Goal: Task Accomplishment & Management: Manage account settings

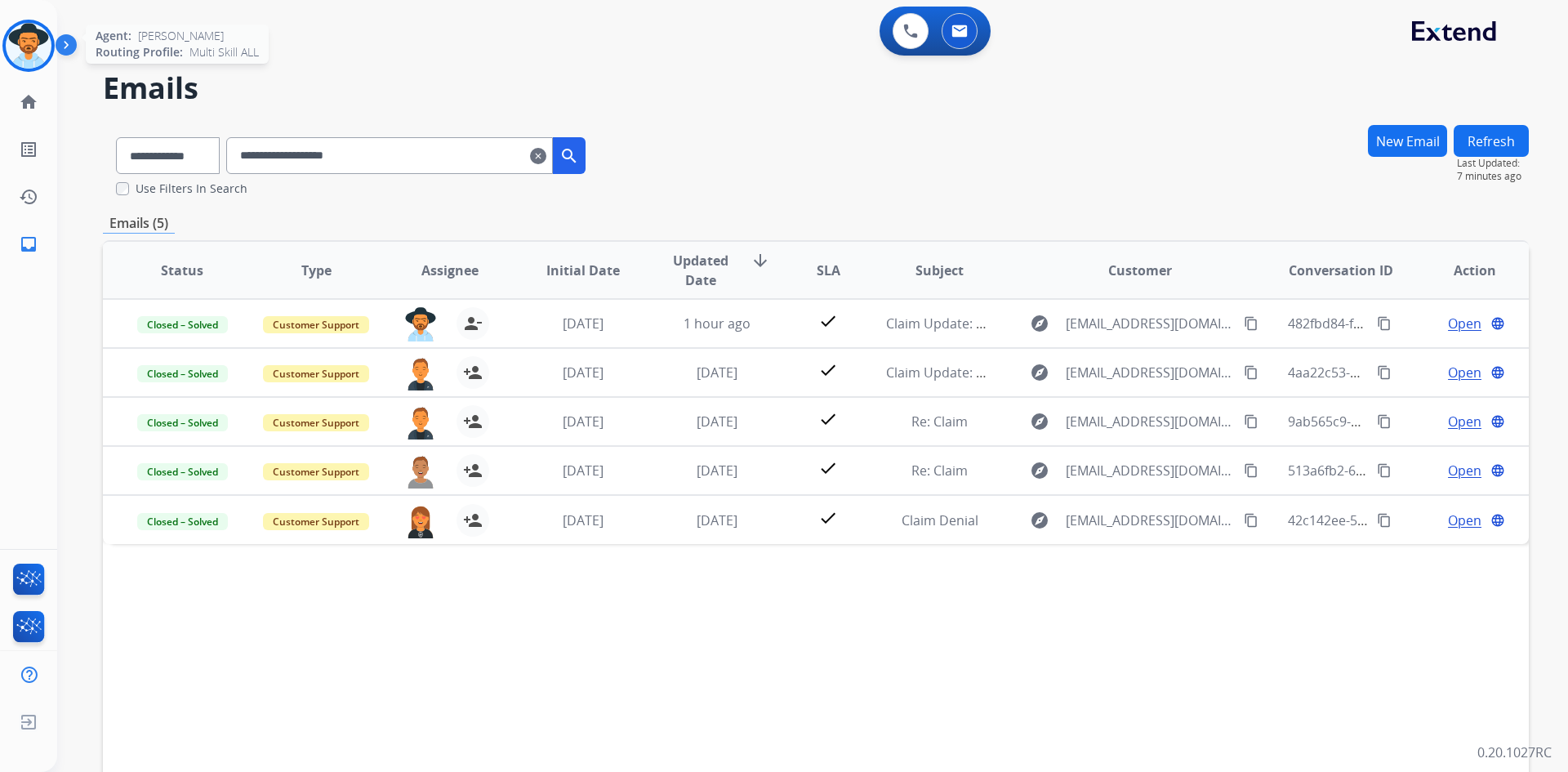
click at [33, 45] on img at bounding box center [29, 46] width 46 height 46
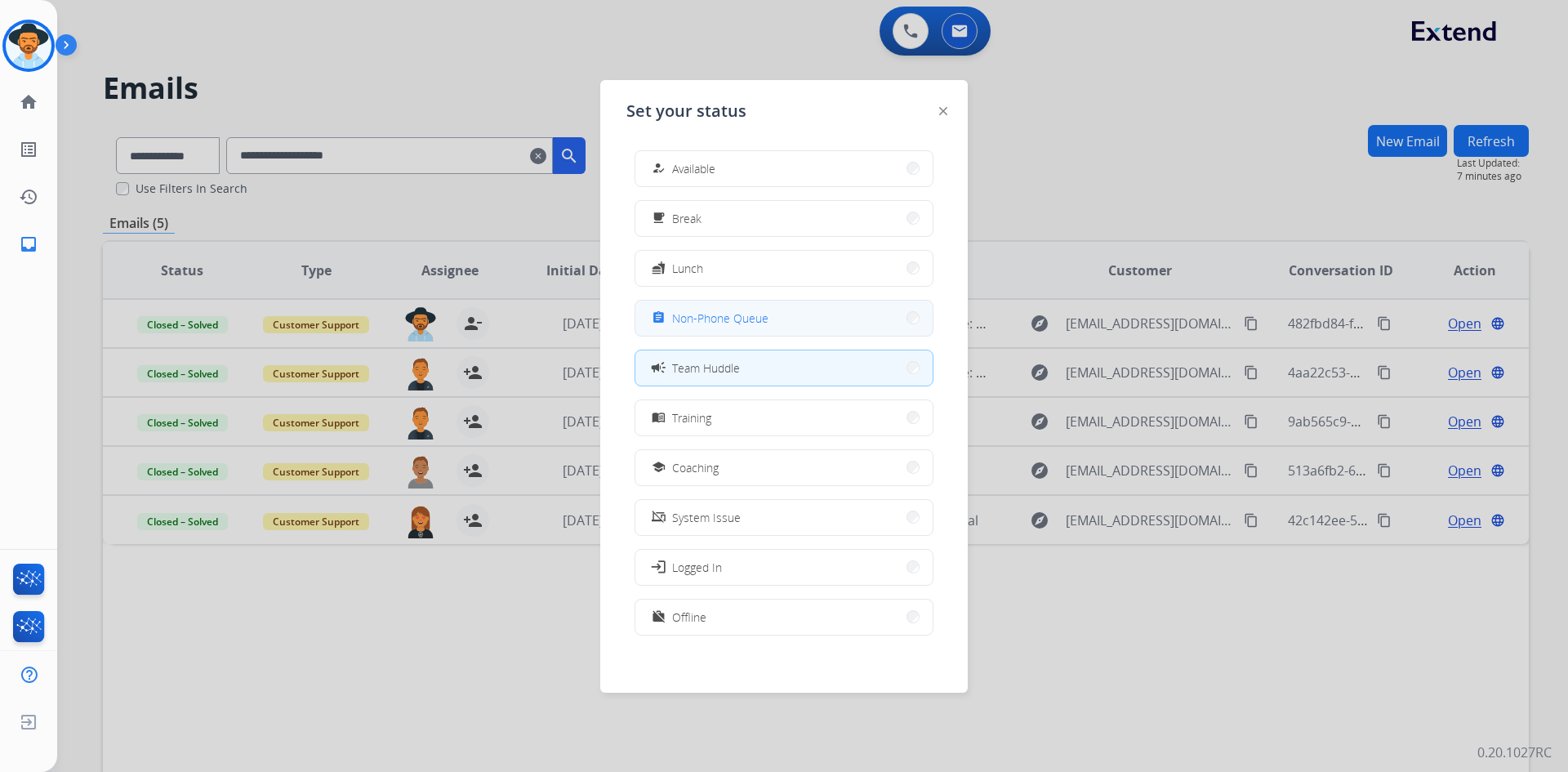
click at [753, 315] on span "Non-Phone Queue" at bounding box center [720, 318] width 96 height 17
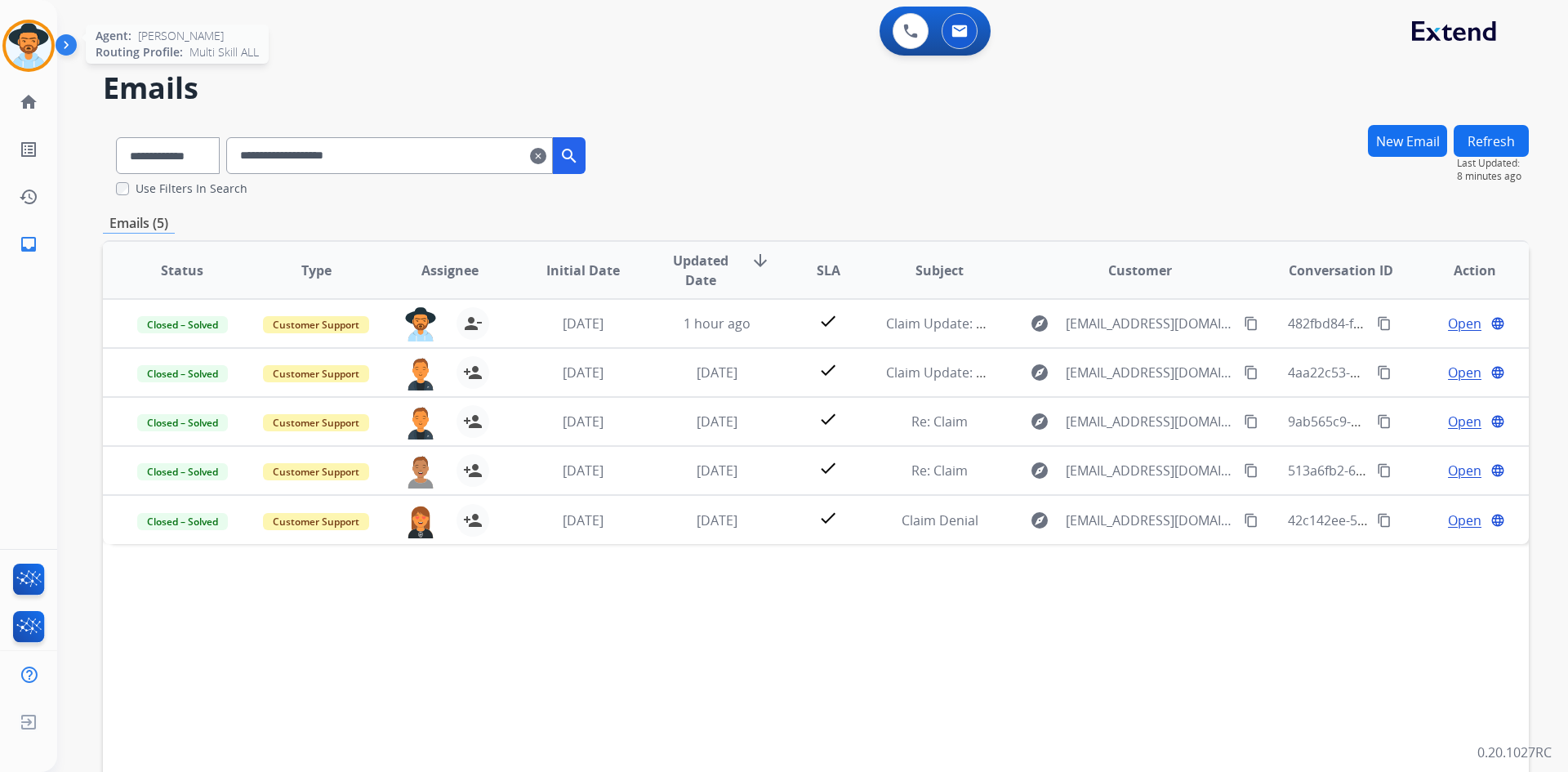
click at [20, 49] on img at bounding box center [29, 46] width 46 height 46
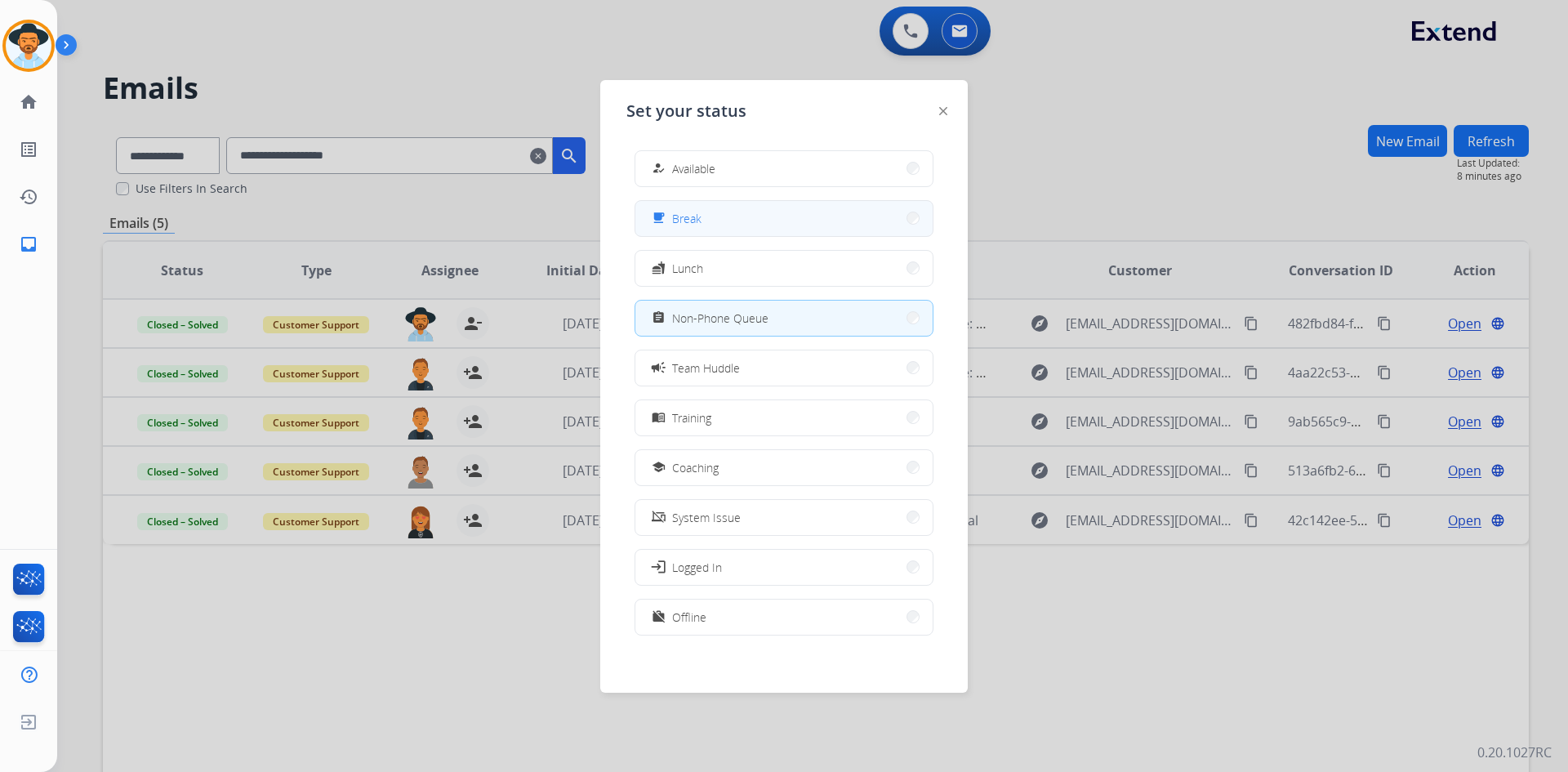
click at [756, 225] on button "free_breakfast Break" at bounding box center [784, 218] width 297 height 35
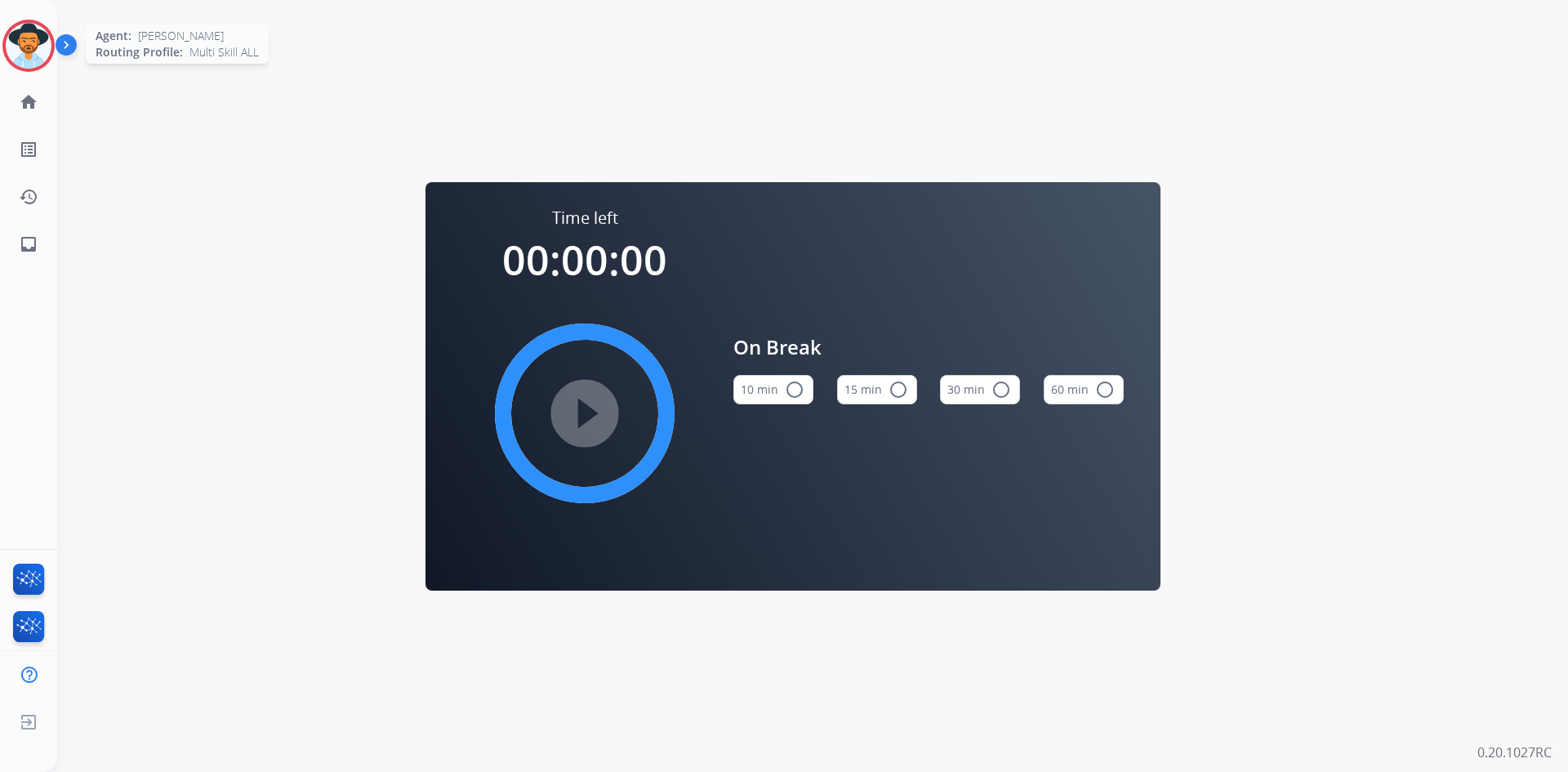
click at [46, 53] on img at bounding box center [29, 46] width 46 height 46
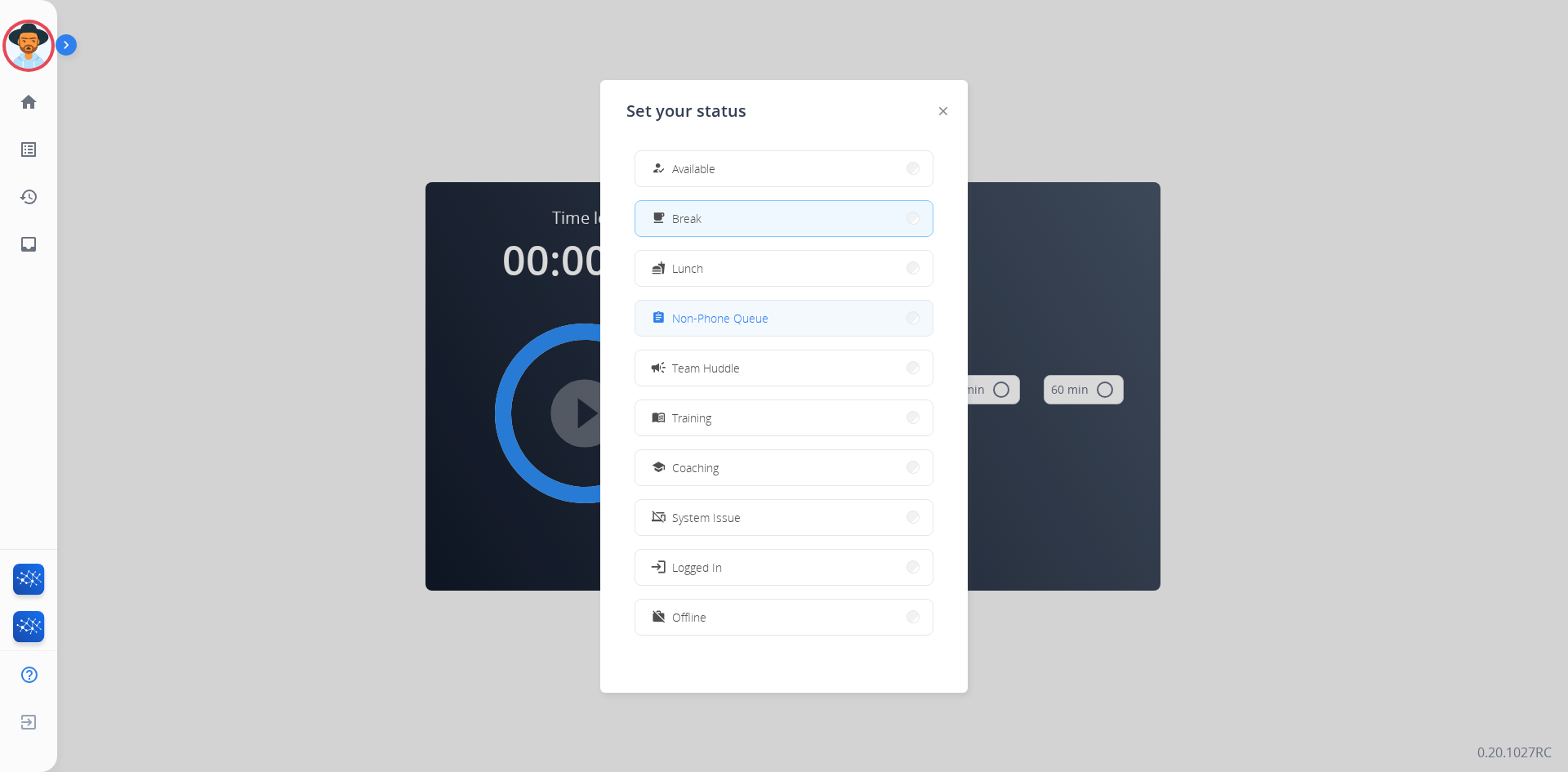
click at [767, 324] on span "Non-Phone Queue" at bounding box center [720, 318] width 96 height 17
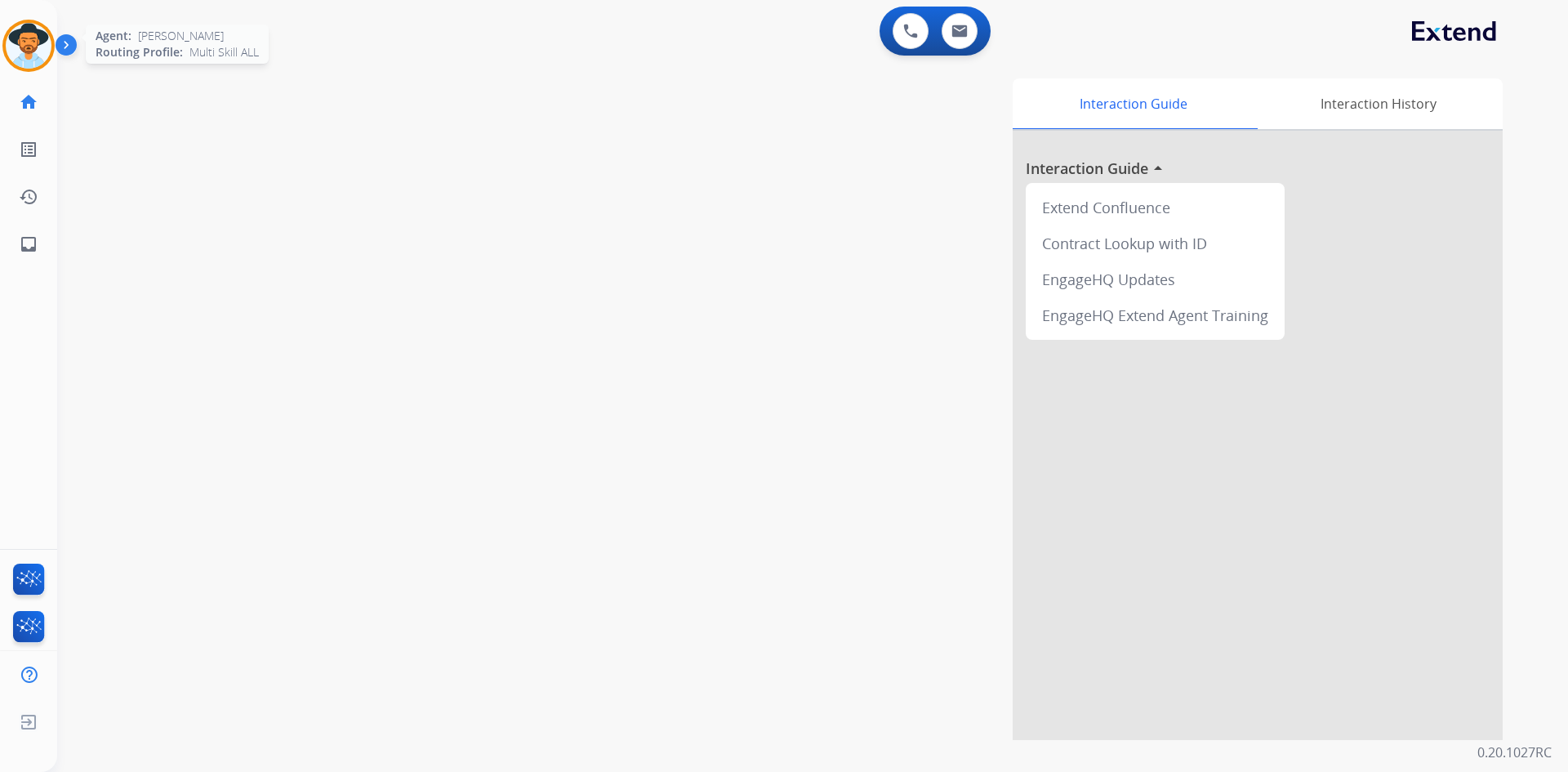
click at [7, 53] on img at bounding box center [29, 46] width 46 height 46
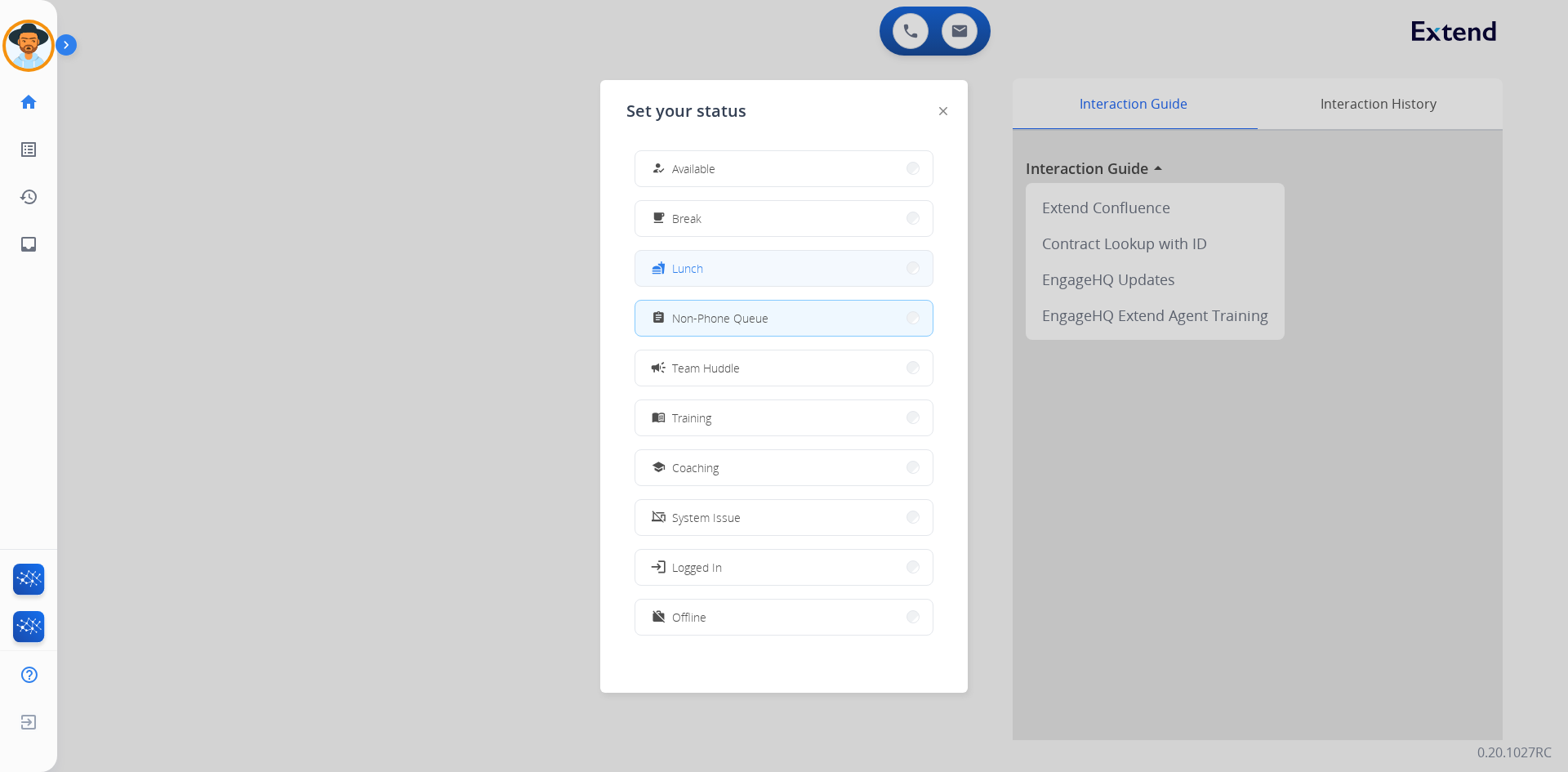
click at [798, 282] on button "fastfood Lunch" at bounding box center [784, 267] width 297 height 35
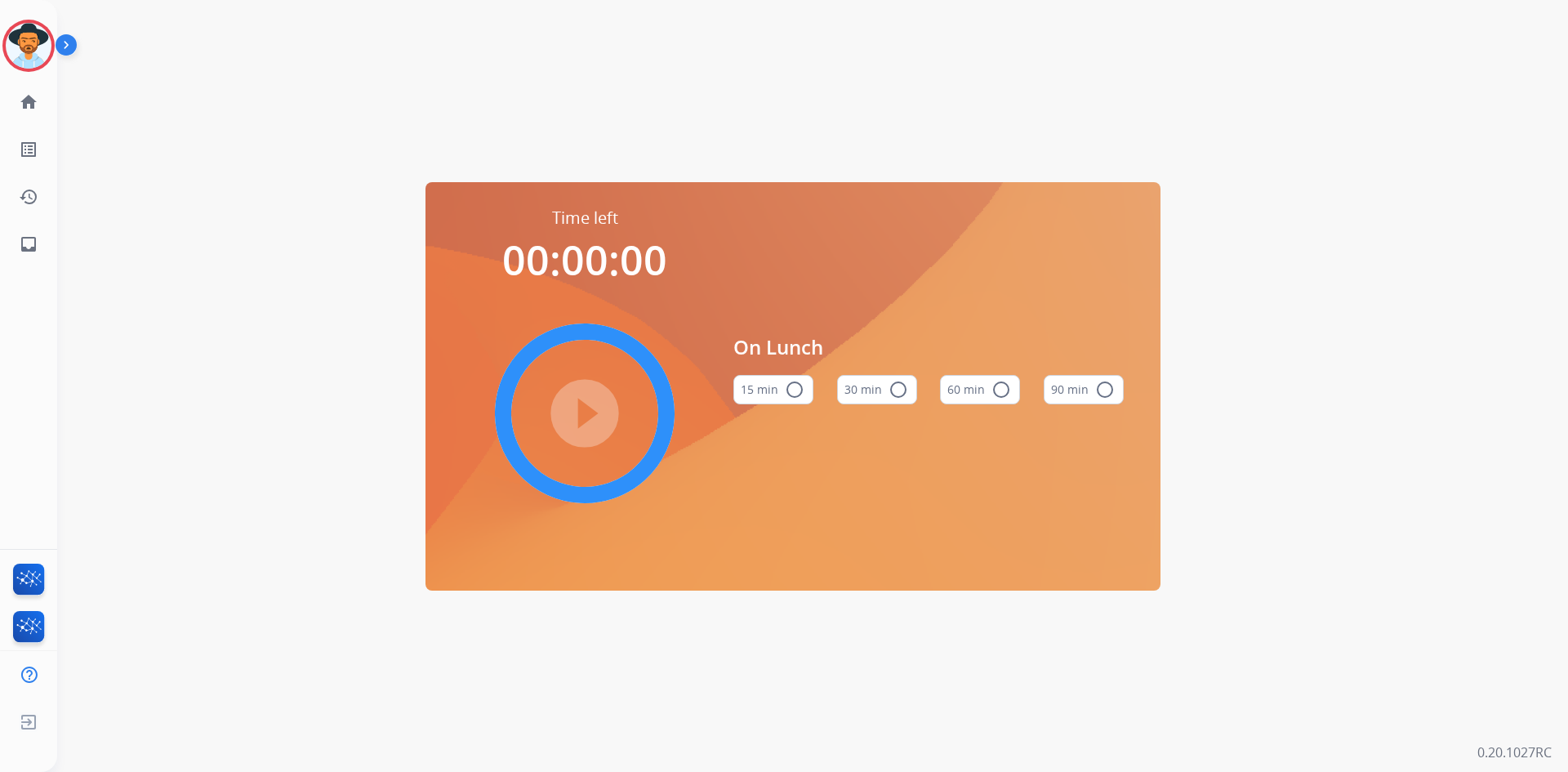
click at [957, 391] on button "60 min radio_button_unchecked" at bounding box center [979, 390] width 80 height 30
click at [575, 423] on mat-icon "play_circle_filled" at bounding box center [585, 414] width 20 height 20
